Goal: Task Accomplishment & Management: Use online tool/utility

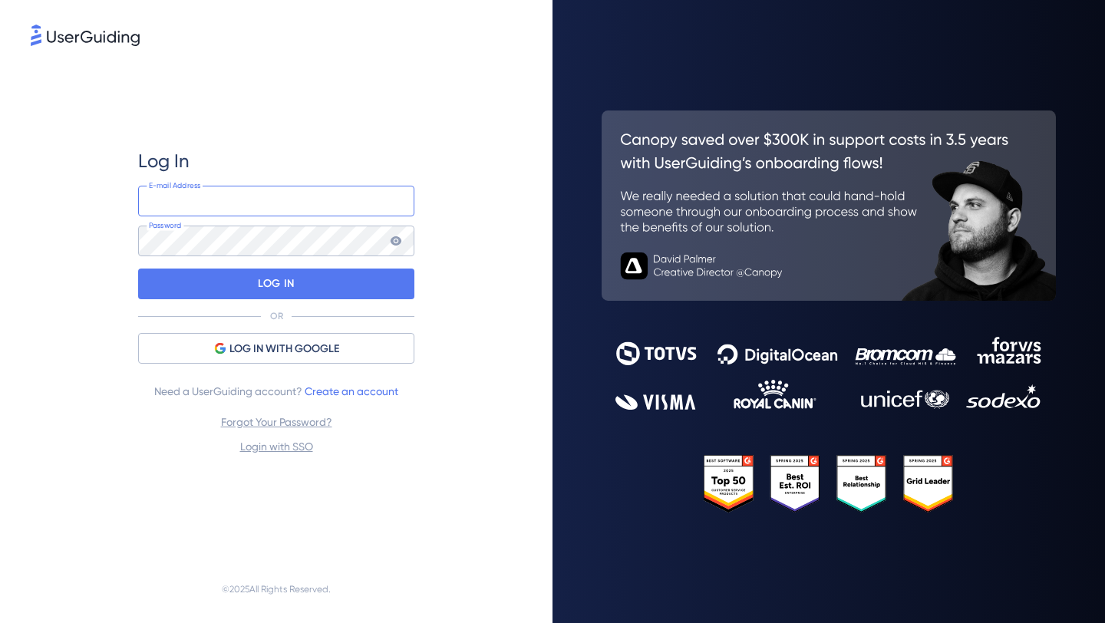
type input "[PERSON_NAME][EMAIL_ADDRESS][PERSON_NAME][DOMAIN_NAME]"
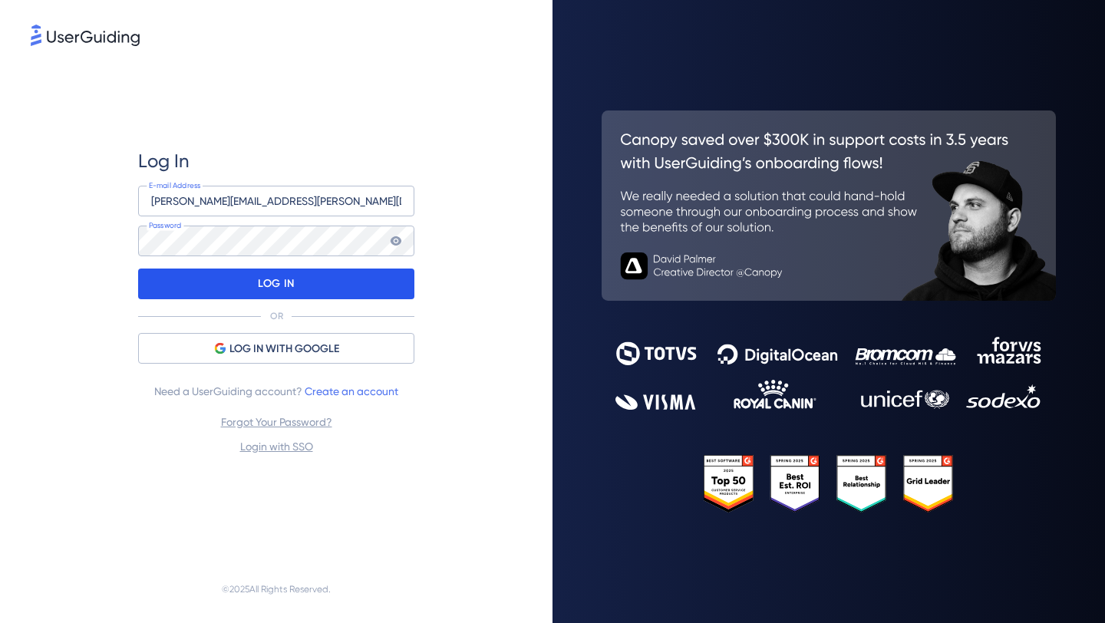
click at [330, 271] on div "LOG IN" at bounding box center [276, 284] width 276 height 31
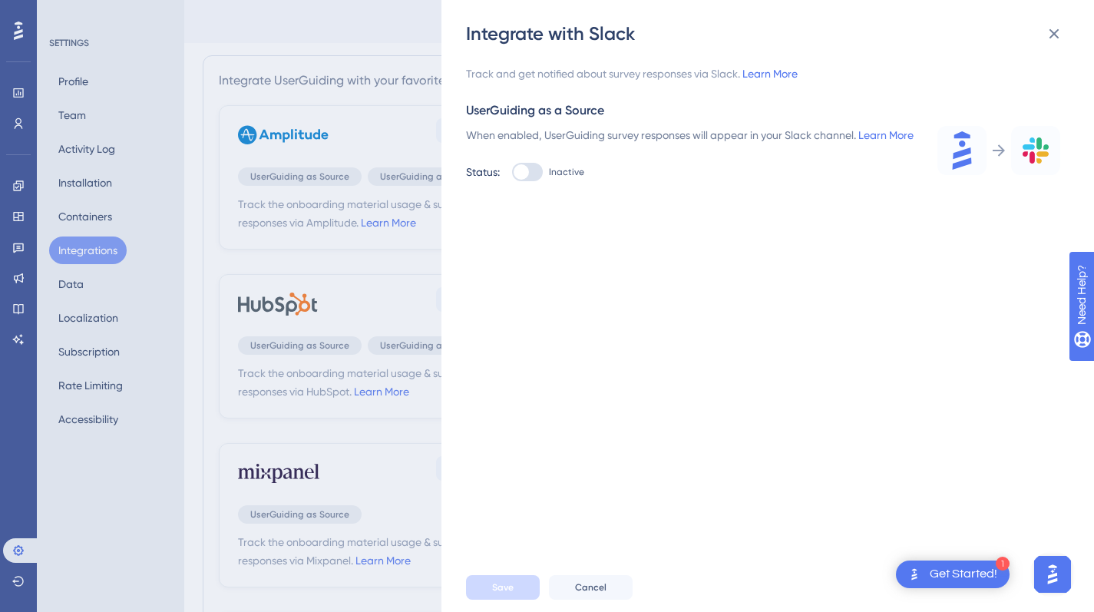
click at [25, 147] on div "Integrate with Slack Track and get notified about survey responses via Slack. L…" at bounding box center [547, 306] width 1094 height 612
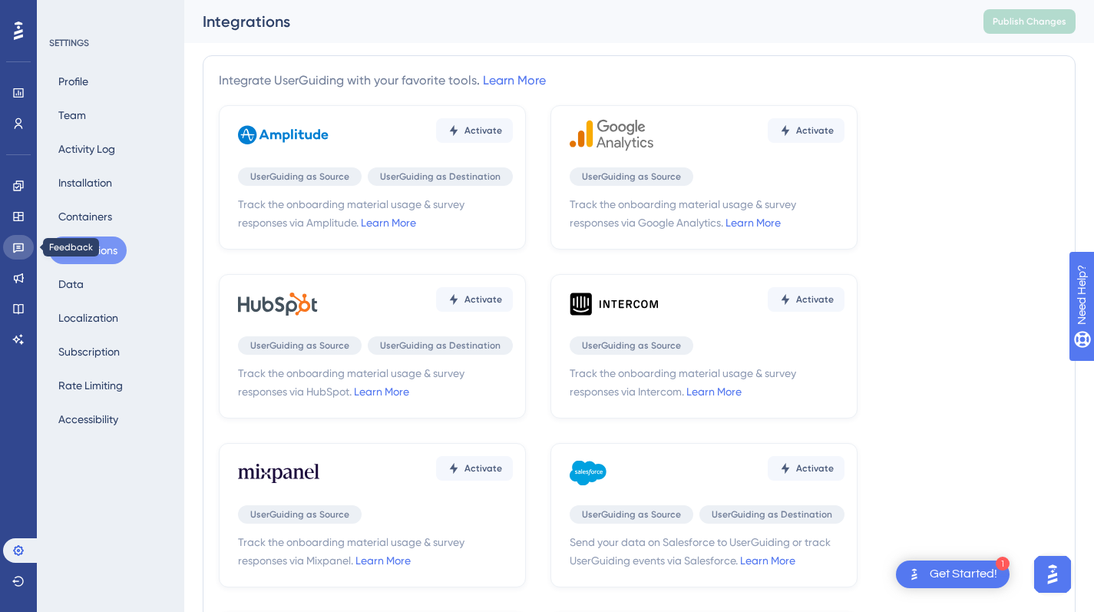
click at [14, 256] on link at bounding box center [18, 247] width 31 height 25
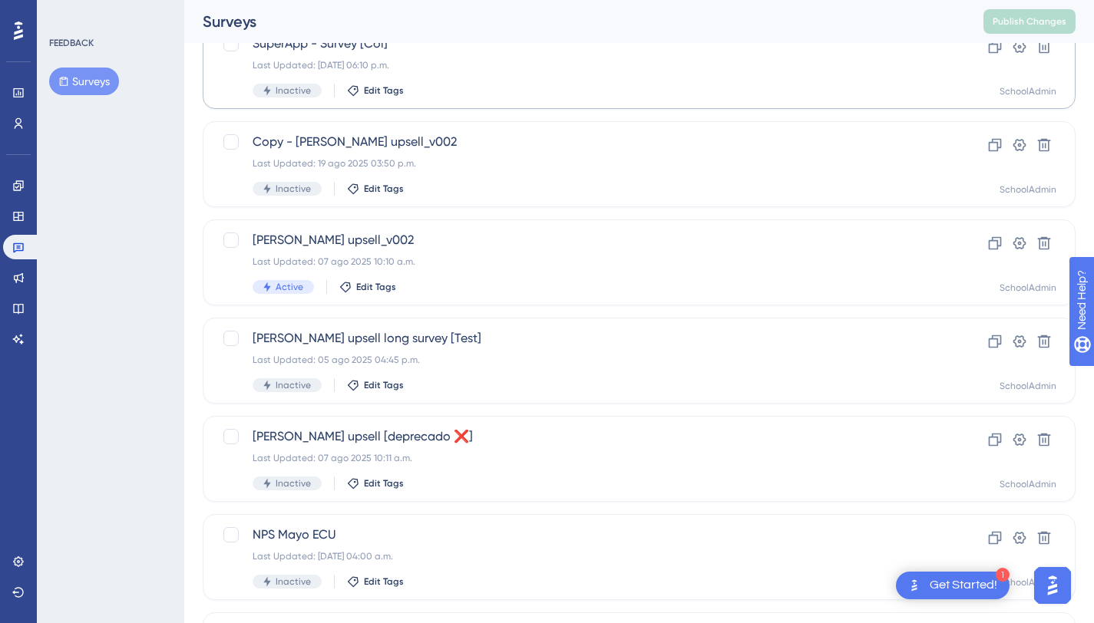
scroll to position [234, 0]
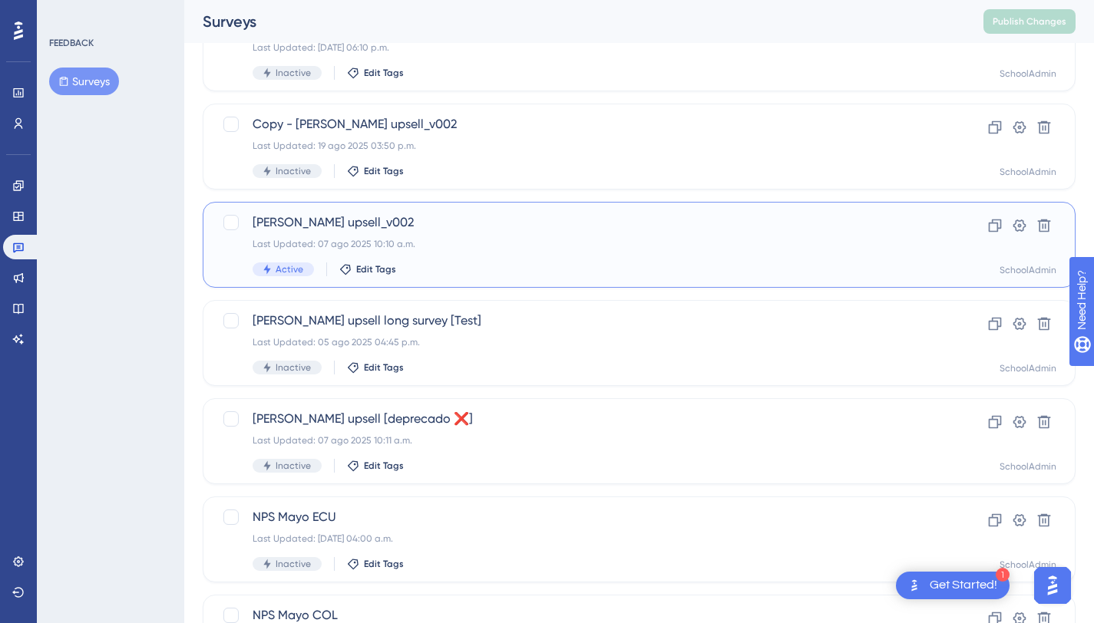
click at [456, 260] on div "[PERSON_NAME] upsell_v002 Last Updated: 07 ago 2025 10:10 a.m. Active Edit Tags" at bounding box center [577, 244] width 650 height 63
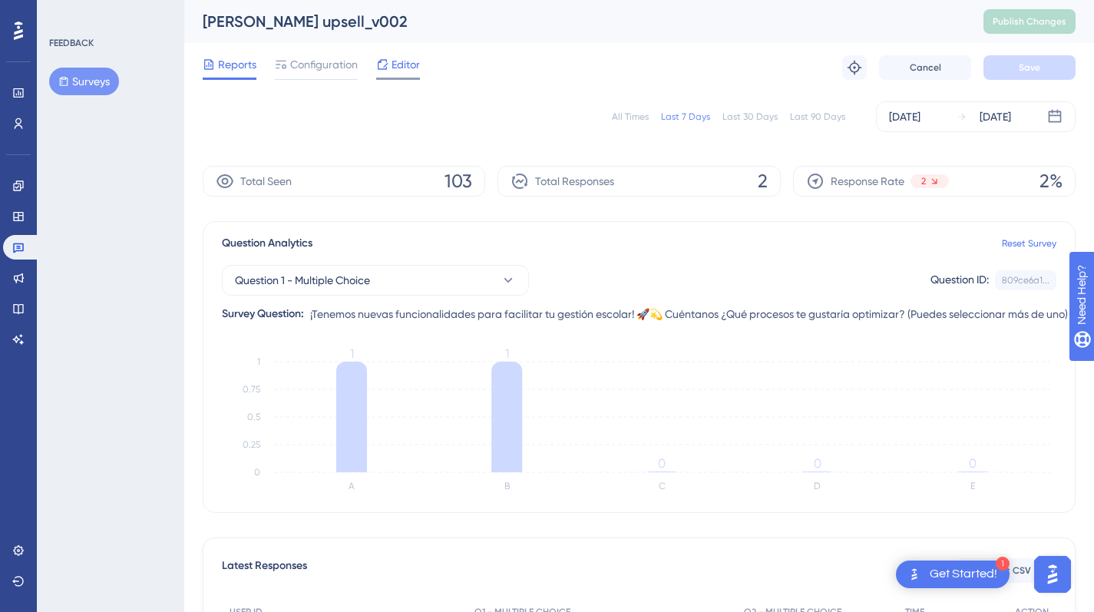
click at [384, 68] on icon at bounding box center [382, 64] width 12 height 12
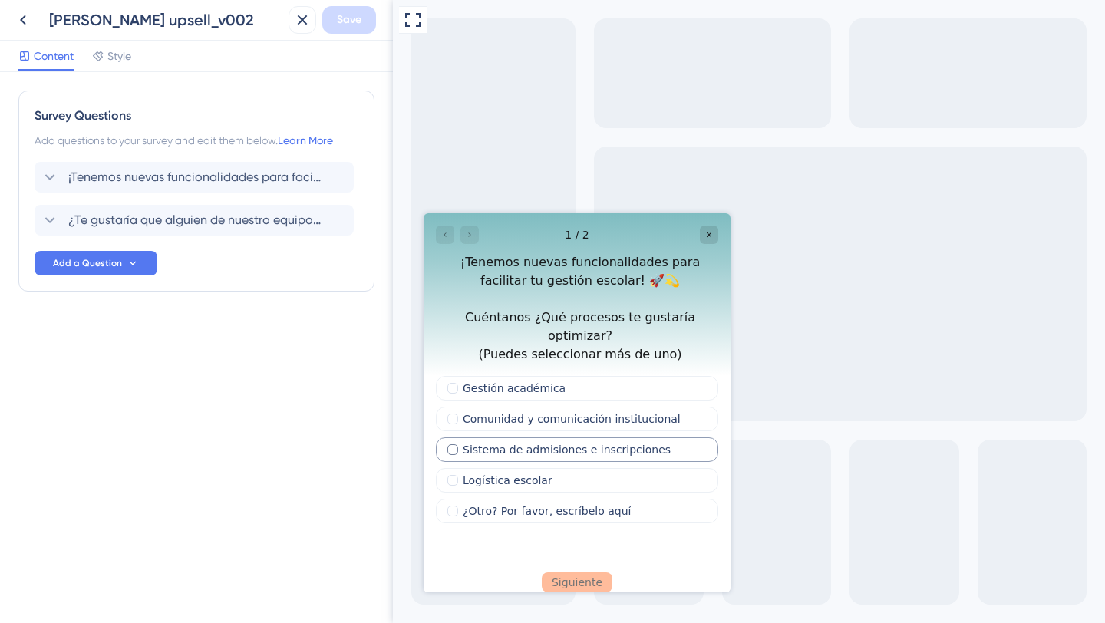
click at [579, 441] on span "Sistema de admisiones e inscripciones" at bounding box center [567, 450] width 208 height 18
checkbox input "true"
click at [572, 573] on button "Siguiente" at bounding box center [577, 581] width 61 height 16
